Goal: Information Seeking & Learning: Learn about a topic

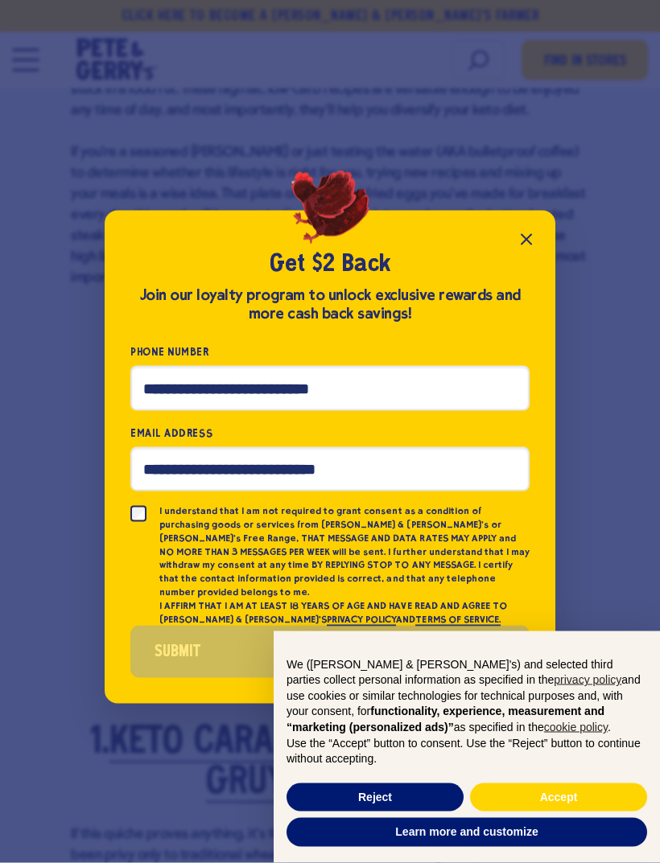
scroll to position [994, 0]
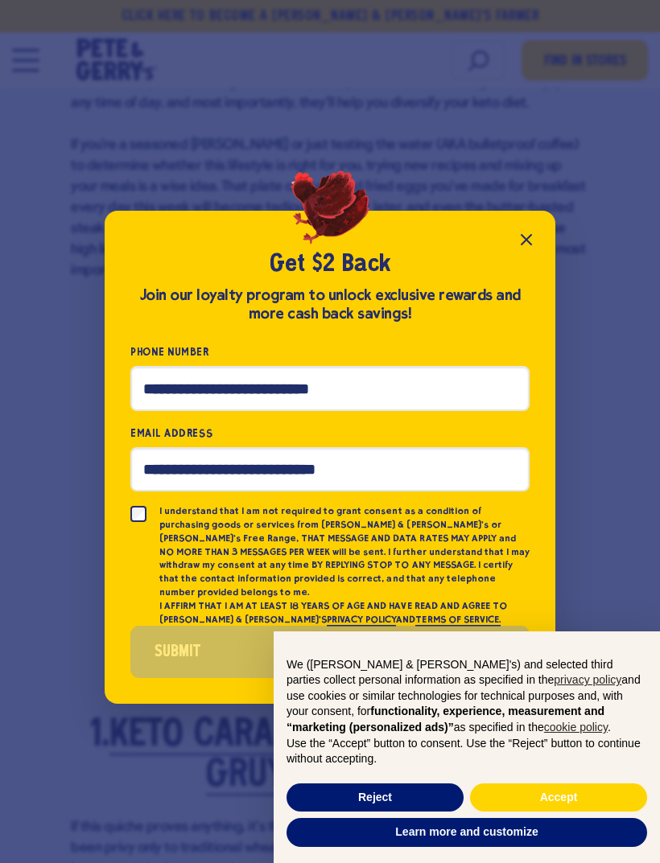
click at [535, 249] on icon "Close popup" at bounding box center [526, 239] width 19 height 19
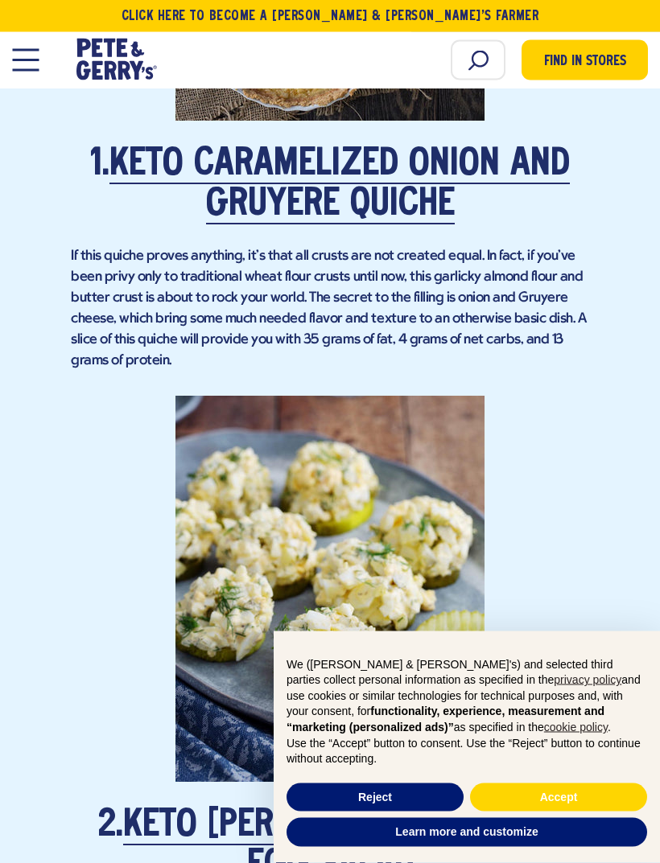
scroll to position [1565, 0]
click at [395, 180] on link "Keto Caramelized Onion and Gruyere Quiche" at bounding box center [339, 185] width 460 height 78
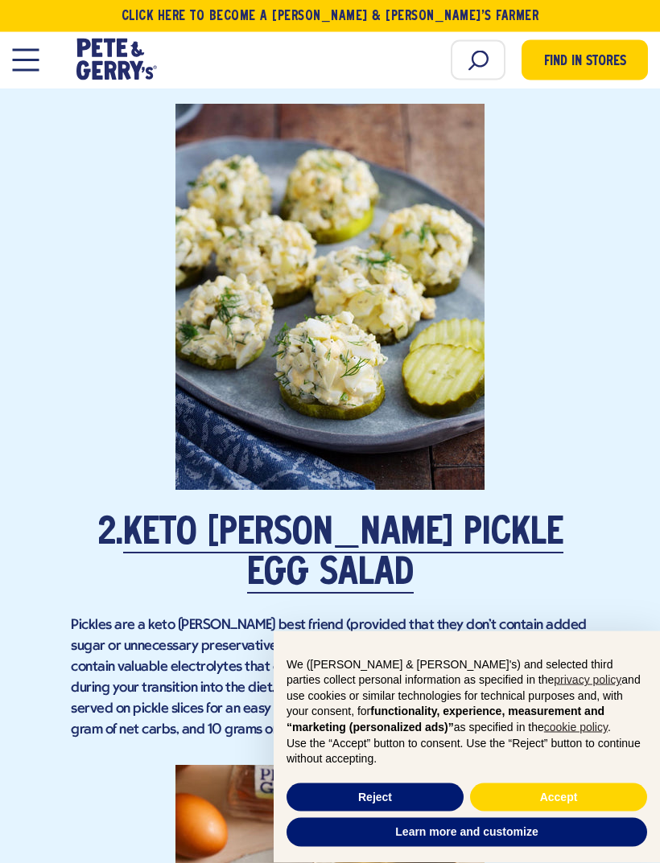
scroll to position [1926, 0]
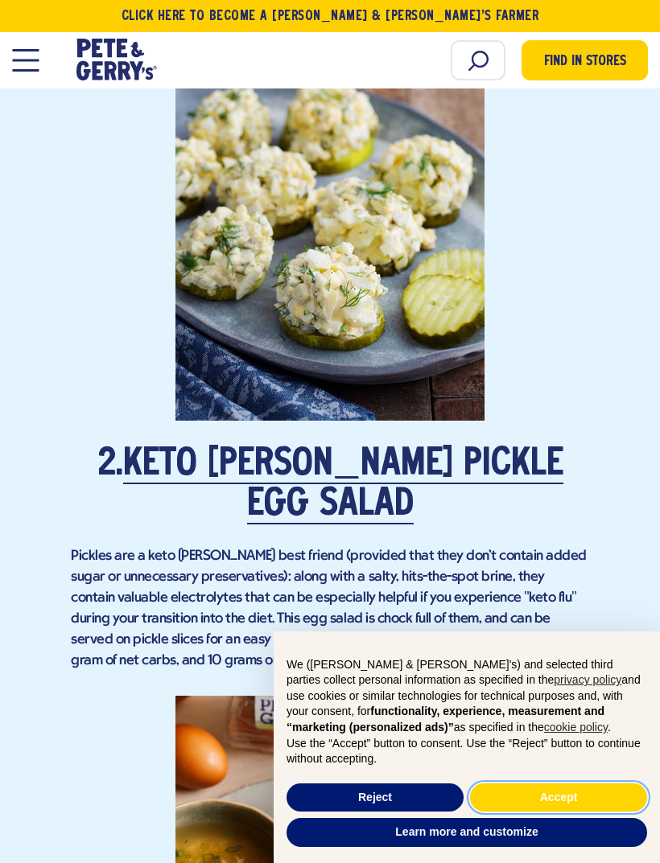
click at [555, 813] on button "Accept" at bounding box center [558, 798] width 177 height 29
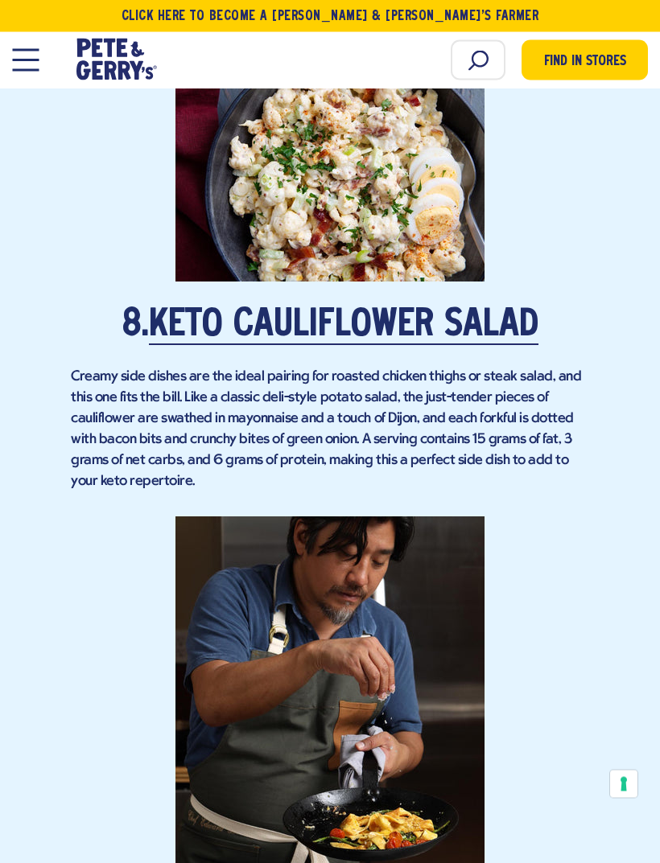
scroll to position [5770, 0]
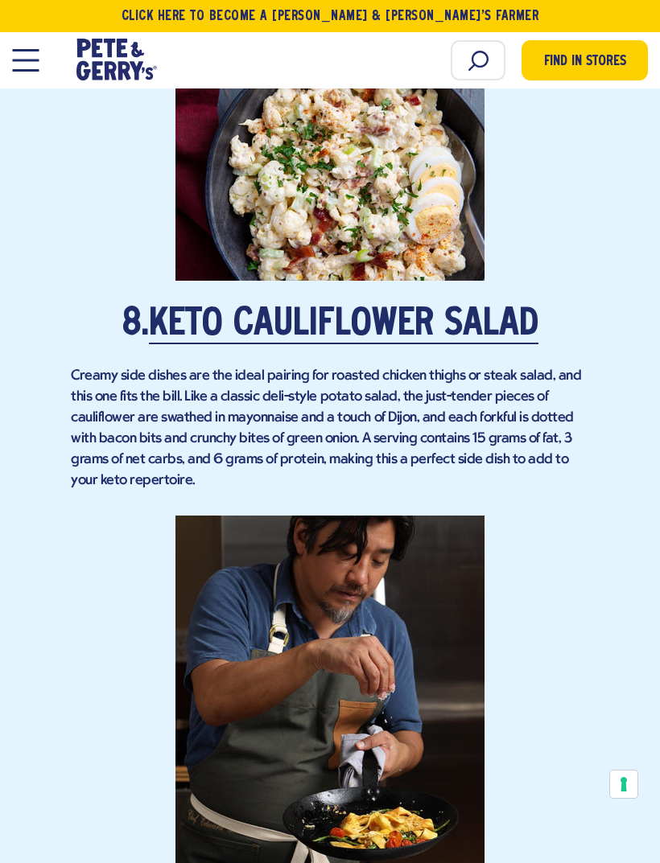
click at [513, 307] on link "Keto Cauliflower Salad" at bounding box center [343, 326] width 389 height 38
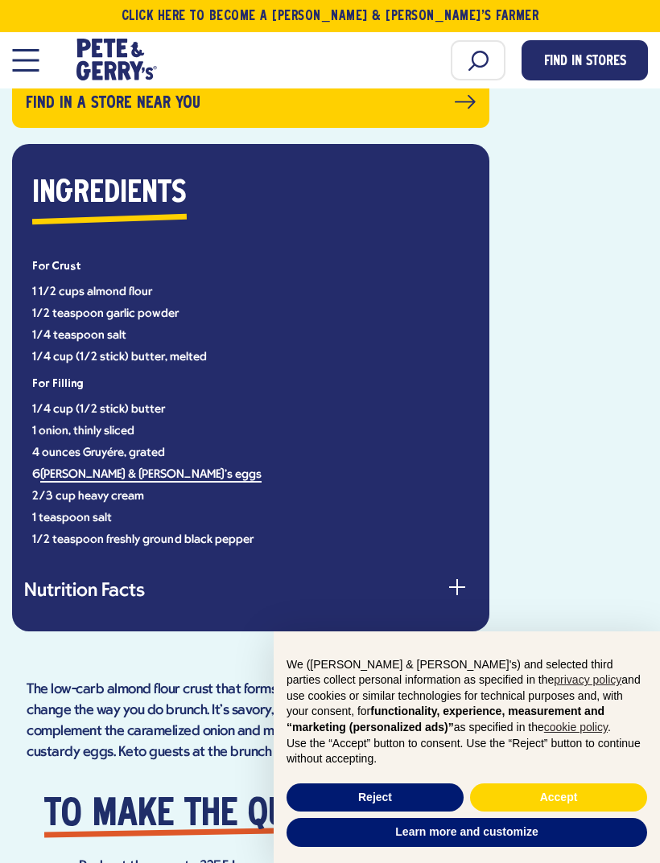
scroll to position [1096, 0]
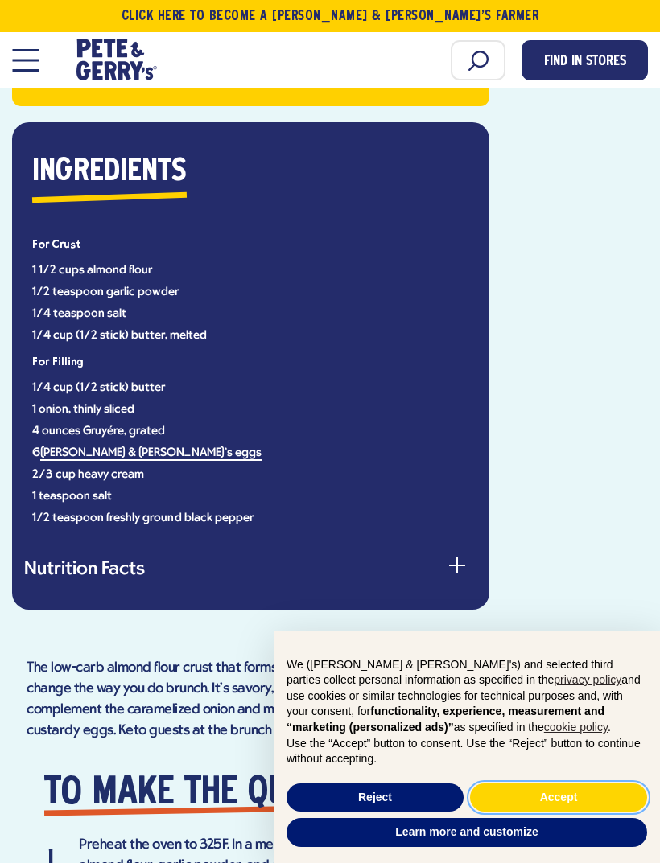
click at [562, 813] on button "Accept" at bounding box center [558, 798] width 177 height 29
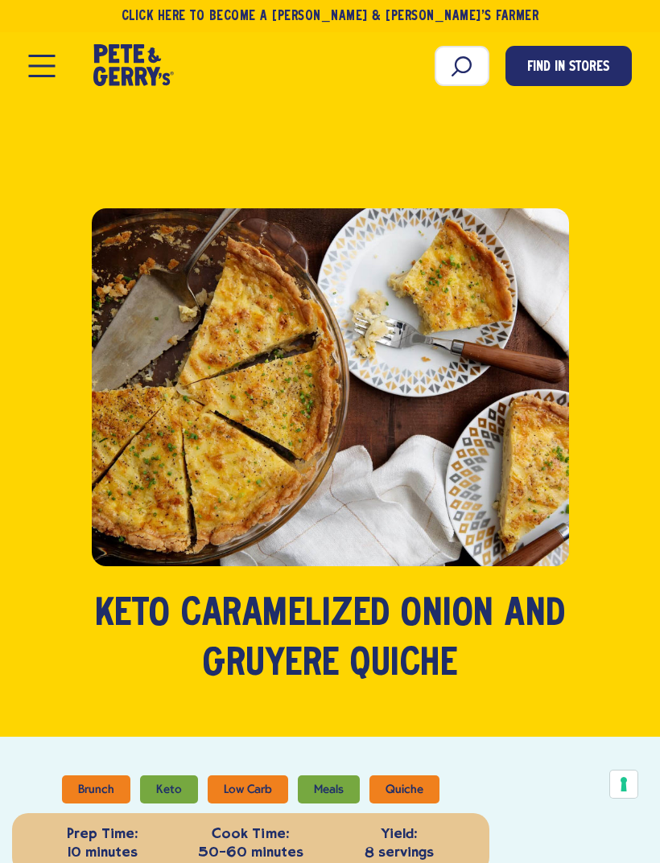
scroll to position [0, 0]
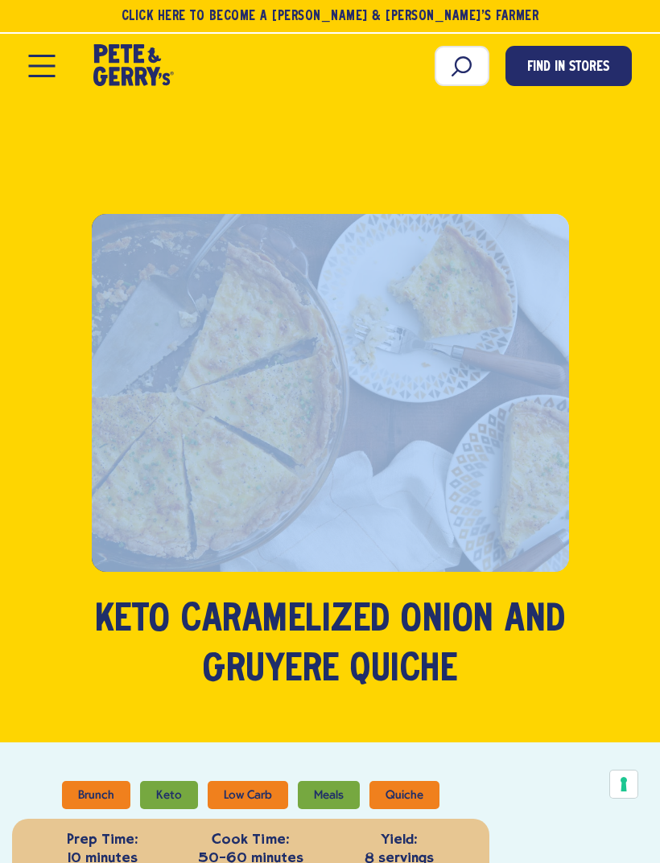
click at [617, 286] on div "Brunch Keto Low Carb Meals Quiche Keto Caramelized Onion and Gruyére Quiche" at bounding box center [330, 455] width 624 height 482
click at [609, 247] on div "Brunch Keto Low Carb Meals Quiche Keto Caramelized Onion and Gruyére Quiche" at bounding box center [330, 455] width 624 height 482
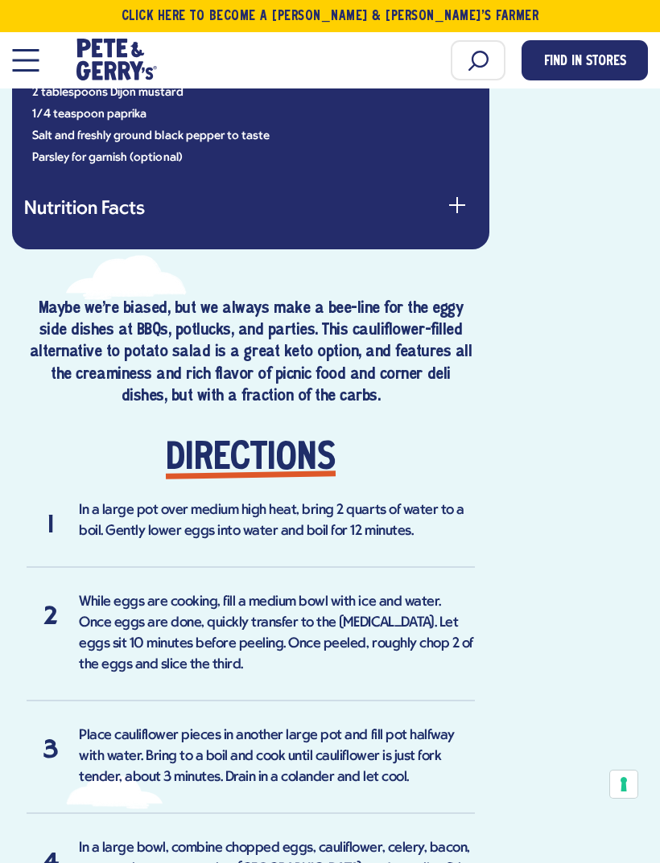
scroll to position [1049, 0]
